Goal: Navigation & Orientation: Find specific page/section

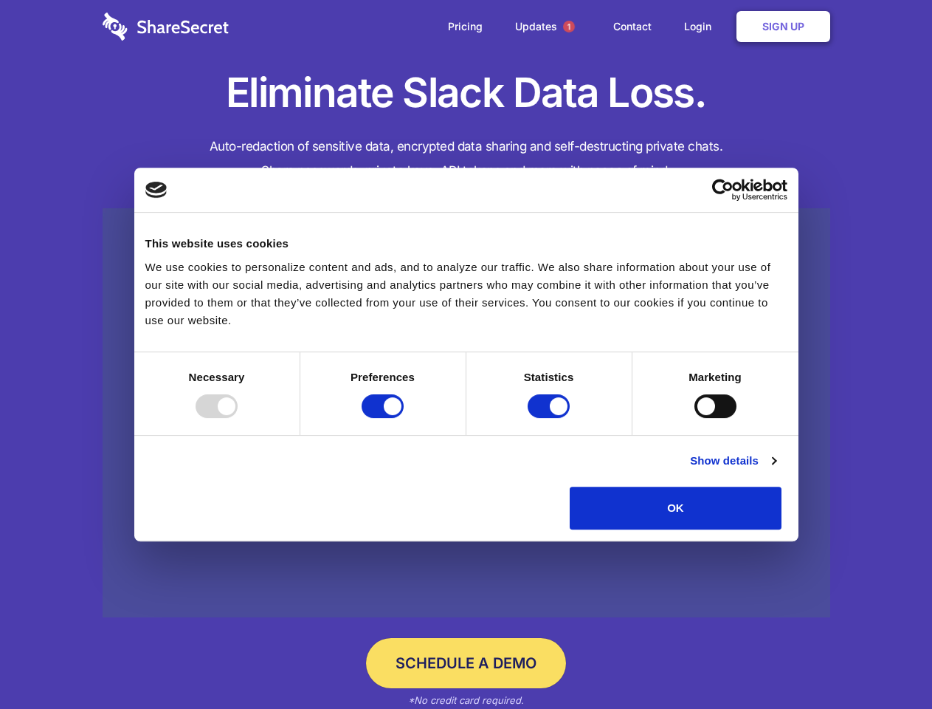
click at [238, 418] on div at bounding box center [217, 406] width 42 height 24
click at [404, 418] on input "Preferences" at bounding box center [383, 406] width 42 height 24
checkbox input "false"
click at [551, 418] on input "Statistics" at bounding box center [549, 406] width 42 height 24
checkbox input "false"
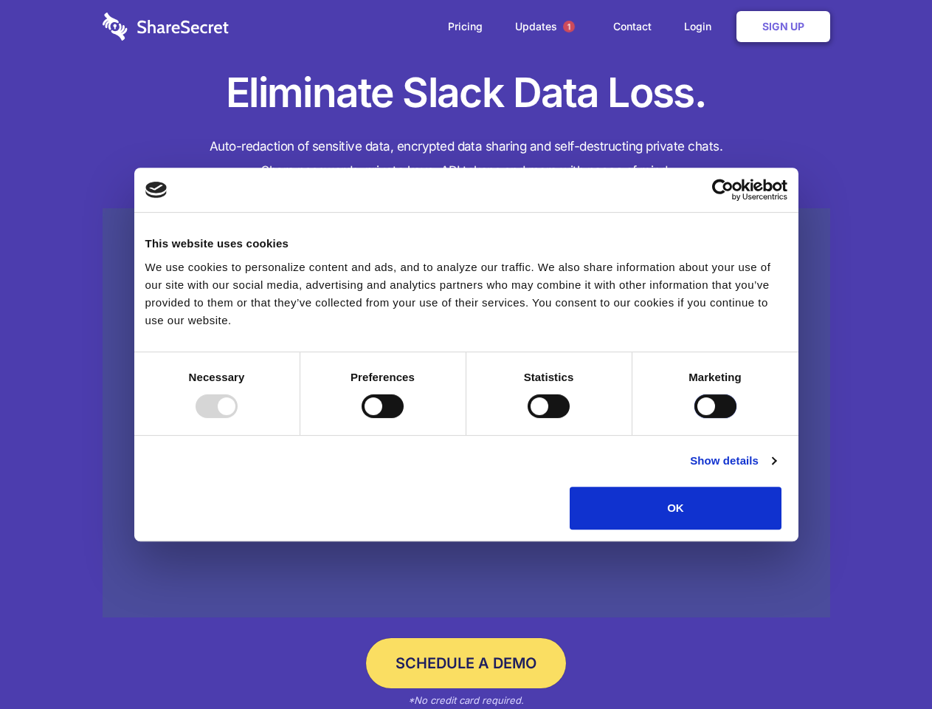
click at [695, 418] on input "Marketing" at bounding box center [716, 406] width 42 height 24
checkbox input "true"
click at [776, 469] on link "Show details" at bounding box center [733, 461] width 86 height 18
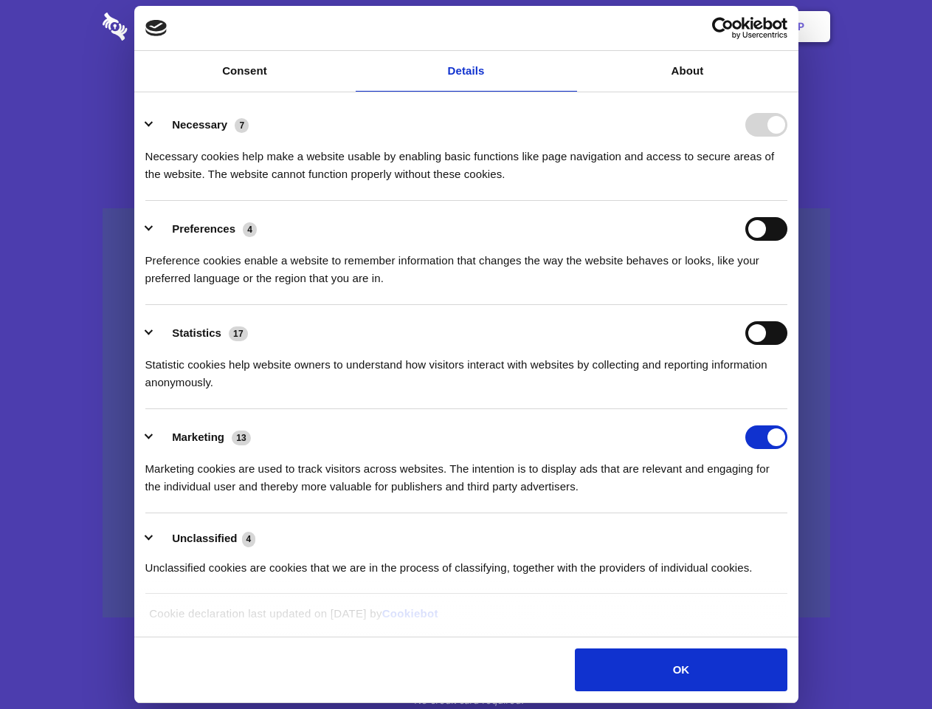
click at [794, 534] on ul "Necessary 7 Necessary cookies help make a website usable by enabling basic func…" at bounding box center [466, 345] width 656 height 497
click at [568, 27] on span "1" at bounding box center [569, 27] width 12 height 12
